Goal: Task Accomplishment & Management: Use online tool/utility

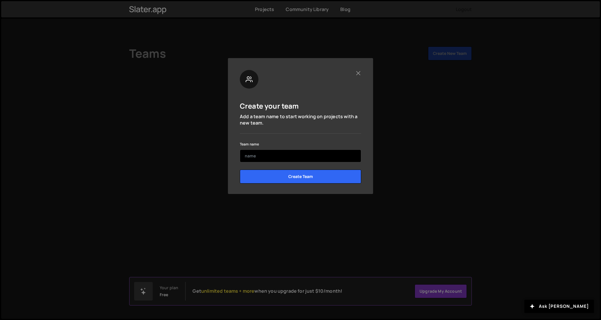
click at [288, 159] on input "text" at bounding box center [300, 155] width 121 height 13
type input "[PERSON_NAME]"
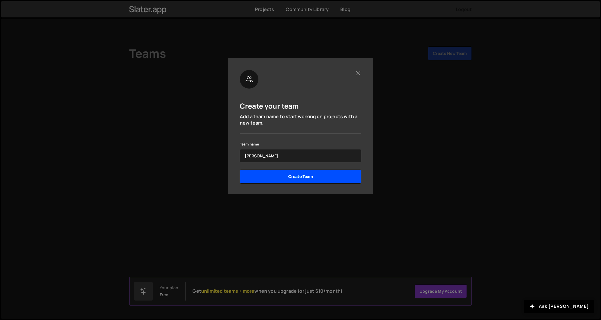
click at [333, 175] on input "Create Team" at bounding box center [300, 176] width 121 height 14
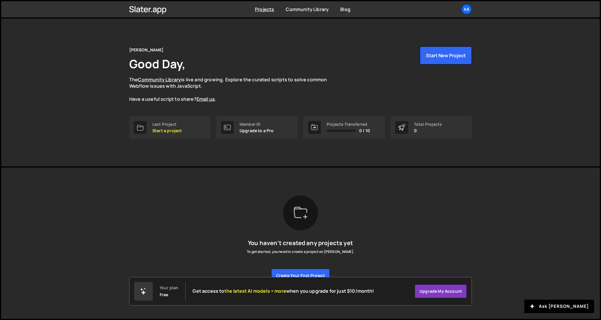
click at [343, 126] on div "Projects Transferred" at bounding box center [347, 124] width 43 height 5
click at [436, 64] on button "Start New Project" at bounding box center [445, 55] width 52 height 18
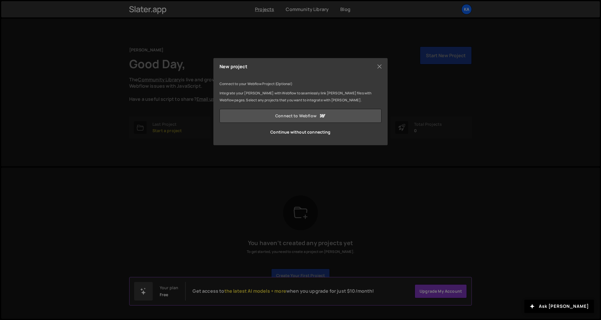
click at [293, 114] on link "Connect to Webflow" at bounding box center [300, 116] width 162 height 14
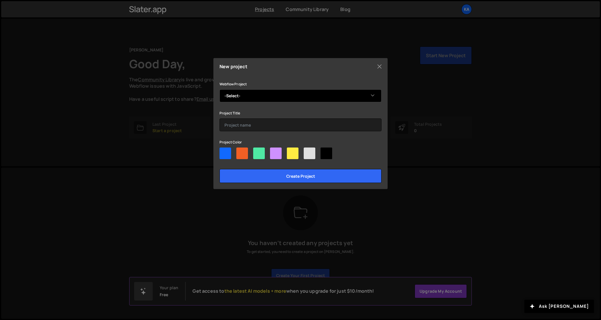
click at [307, 99] on select "-Select- [PERSON_NAME]'s Dapper Site [PERSON_NAME]" at bounding box center [300, 95] width 162 height 13
select select "68cc0dc5a151641726878f30"
click at [219, 89] on select "-Select- [PERSON_NAME]'s Dapper Site [PERSON_NAME]" at bounding box center [300, 95] width 162 height 13
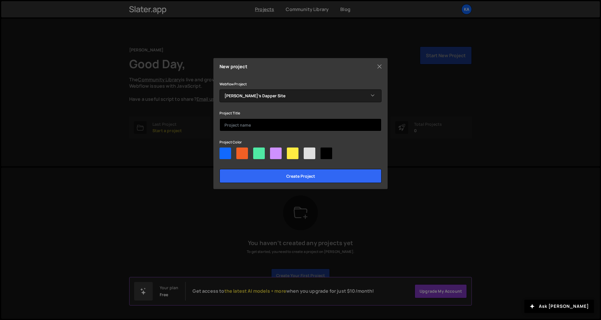
click at [277, 125] on input "text" at bounding box center [300, 124] width 162 height 13
type input "Energy"
click at [231, 156] on div at bounding box center [300, 154] width 162 height 14
click at [263, 157] on div at bounding box center [259, 153] width 12 height 12
click at [257, 151] on input"] "radio" at bounding box center [255, 149] width 4 height 4
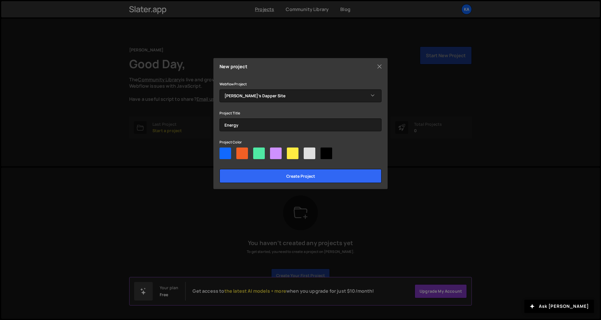
radio input"] "true"
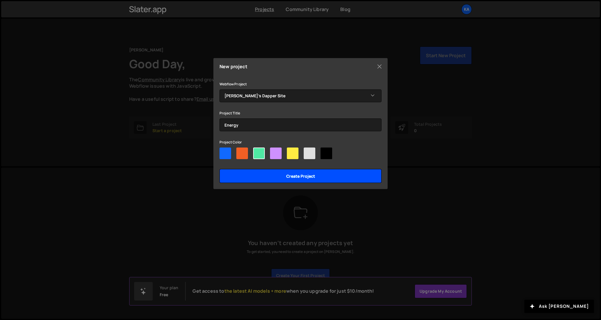
click at [278, 178] on input "Create project" at bounding box center [300, 176] width 162 height 14
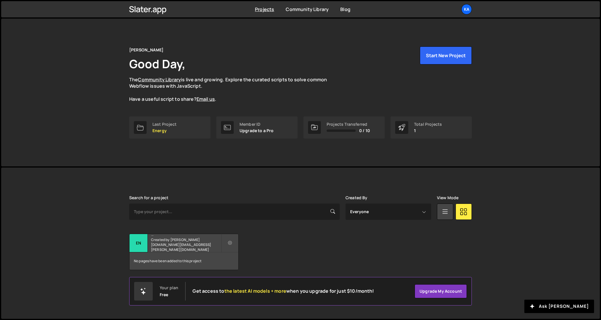
click at [192, 236] on h2 "Energy" at bounding box center [186, 235] width 70 height 2
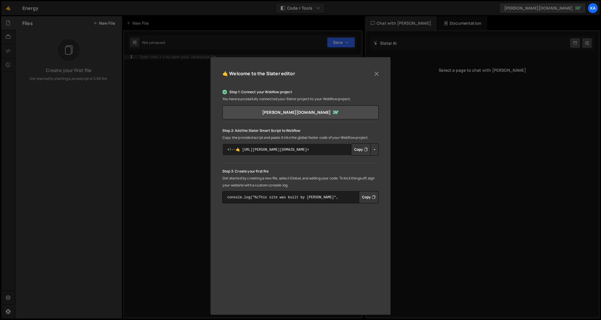
scroll to position [11, 0]
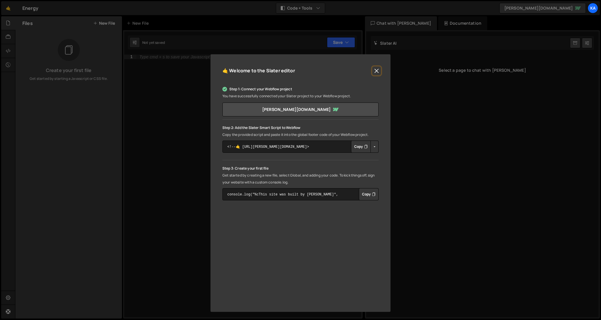
click at [378, 71] on button "Close" at bounding box center [376, 70] width 9 height 9
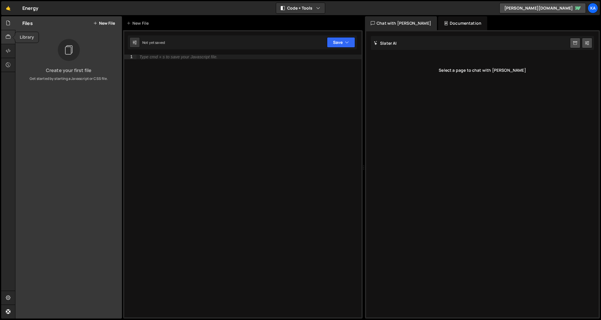
click at [8, 35] on icon at bounding box center [8, 37] width 5 height 6
click at [8, 49] on icon at bounding box center [8, 51] width 5 height 6
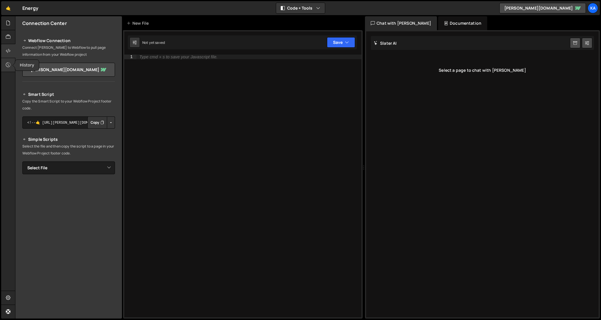
click at [9, 67] on icon at bounding box center [8, 65] width 5 height 6
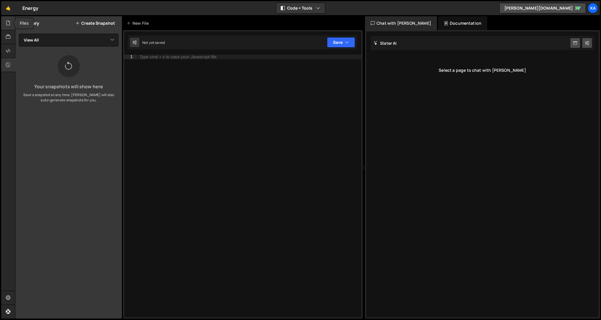
click at [8, 23] on icon at bounding box center [8, 23] width 5 height 6
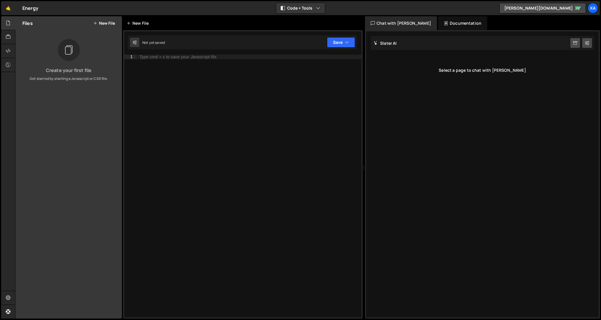
click at [149, 23] on div "New File" at bounding box center [138, 23] width 24 height 6
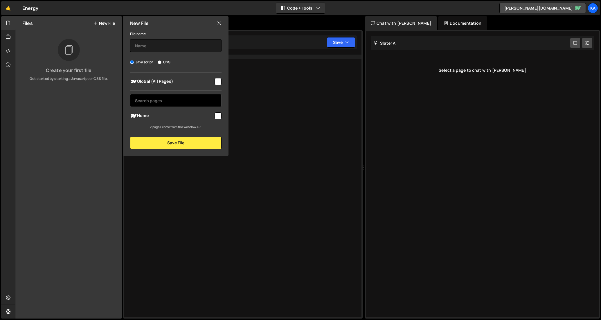
click at [168, 96] on input "text" at bounding box center [175, 100] width 91 height 13
click at [180, 71] on div "File name Javascript CSS Global (All Pages) Save File" at bounding box center [175, 89] width 105 height 119
click at [153, 44] on input "text" at bounding box center [175, 45] width 91 height 13
click at [220, 25] on icon at bounding box center [219, 23] width 5 height 6
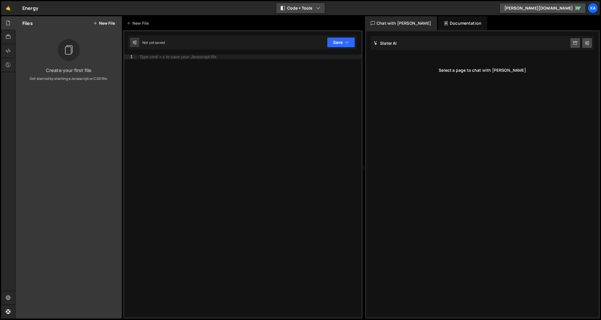
click at [314, 8] on button "Code + Tools" at bounding box center [300, 8] width 49 height 10
click at [301, 20] on button "Code Only" at bounding box center [300, 21] width 49 height 10
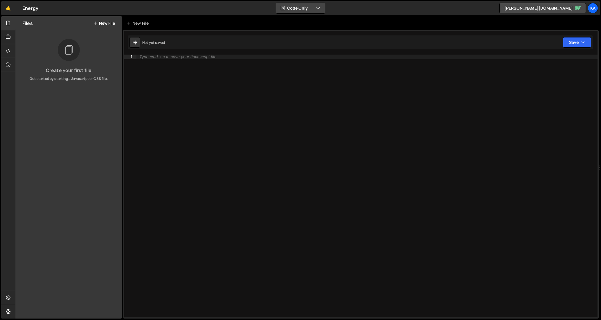
click at [315, 9] on button "Code Only" at bounding box center [300, 8] width 49 height 10
click at [310, 28] on button "Code + Tools" at bounding box center [300, 31] width 49 height 10
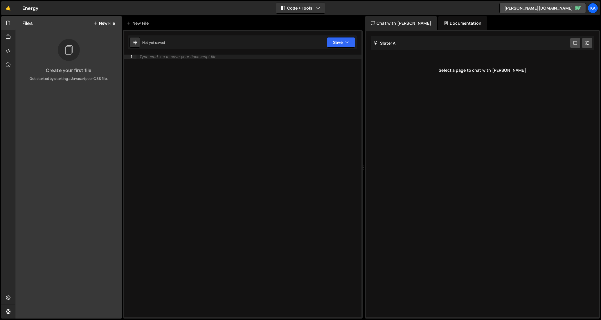
click at [445, 17] on div "Documentation" at bounding box center [462, 23] width 49 height 14
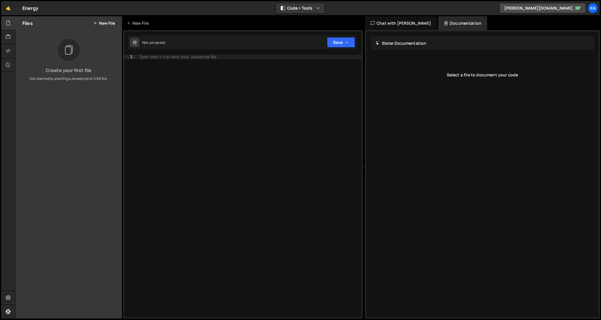
click at [370, 21] on div "Chat with Slater AI" at bounding box center [401, 23] width 72 height 14
